Goal: Task Accomplishment & Management: Use online tool/utility

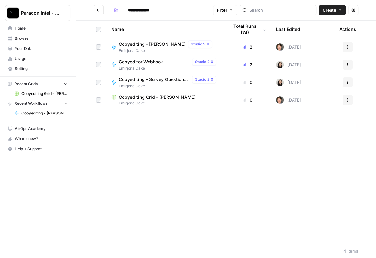
click at [141, 45] on span "Copyediting - [PERSON_NAME]" at bounding box center [152, 44] width 67 height 6
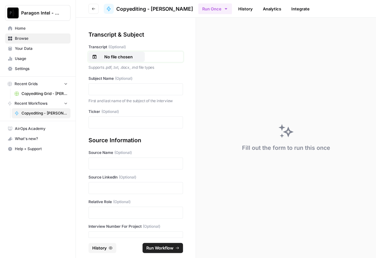
click at [123, 56] on p "No file chosen" at bounding box center [118, 57] width 40 height 6
click at [119, 56] on p "No file chosen" at bounding box center [118, 57] width 40 height 6
click at [108, 91] on p at bounding box center [136, 89] width 86 height 6
click at [105, 127] on div at bounding box center [135, 123] width 94 height 12
click at [278, 59] on div "Fill out the form to run this once" at bounding box center [286, 138] width 180 height 241
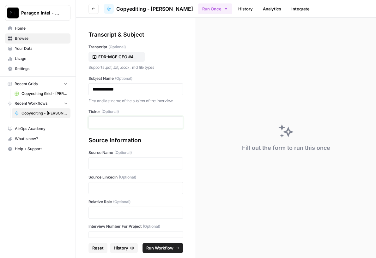
click at [116, 121] on p at bounding box center [136, 122] width 86 height 6
click at [107, 162] on p at bounding box center [136, 163] width 86 height 6
click at [113, 187] on p at bounding box center [136, 188] width 86 height 6
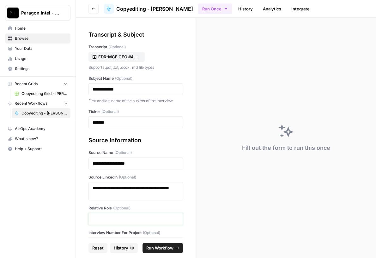
click at [109, 218] on p at bounding box center [136, 219] width 86 height 6
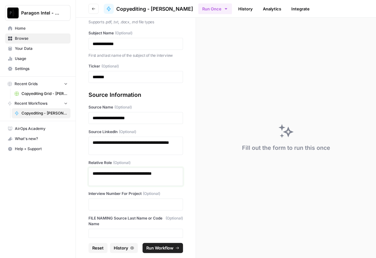
scroll to position [47, 0]
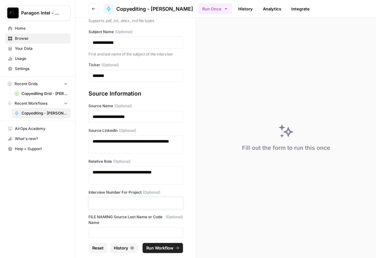
click at [100, 200] on p at bounding box center [136, 203] width 86 height 6
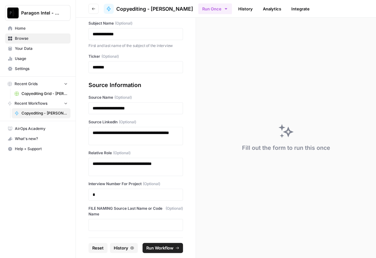
click at [165, 248] on span "Run Workflow" at bounding box center [159, 248] width 27 height 6
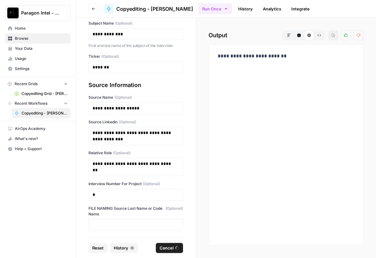
scroll to position [0, 0]
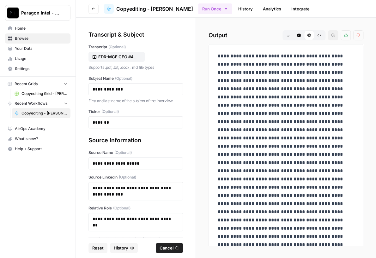
click at [101, 249] on span "Reset" at bounding box center [97, 248] width 11 height 6
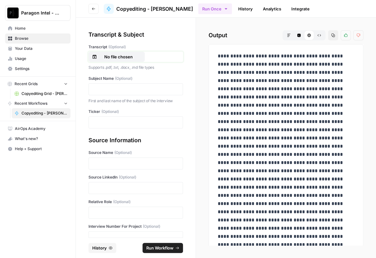
click at [125, 61] on button "No file chosen" at bounding box center [116, 57] width 56 height 10
click at [137, 56] on p "No file chosen" at bounding box center [118, 57] width 40 height 6
